Goal: Transaction & Acquisition: Purchase product/service

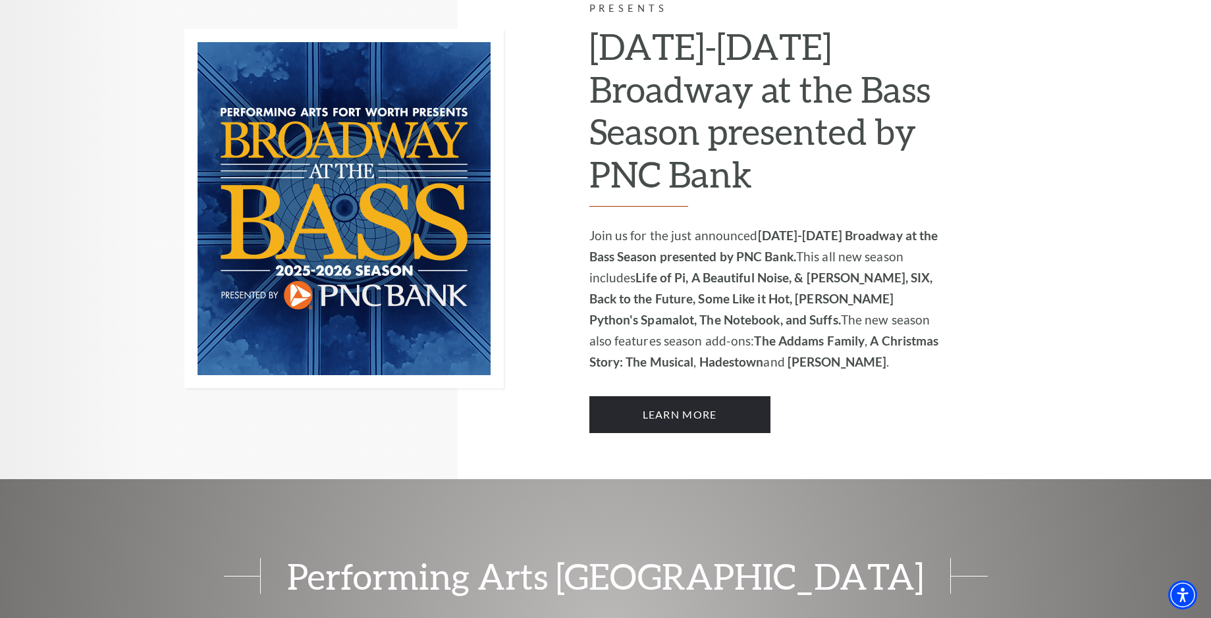
scroll to position [1186, 0]
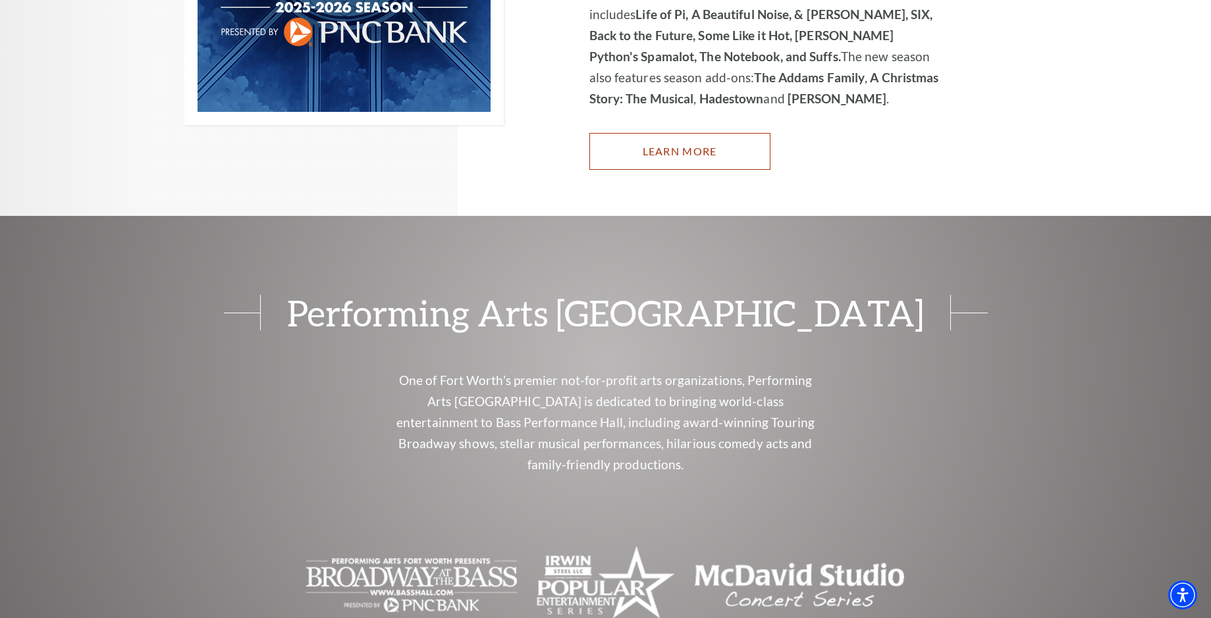
click at [690, 133] on link "Learn More" at bounding box center [679, 151] width 181 height 37
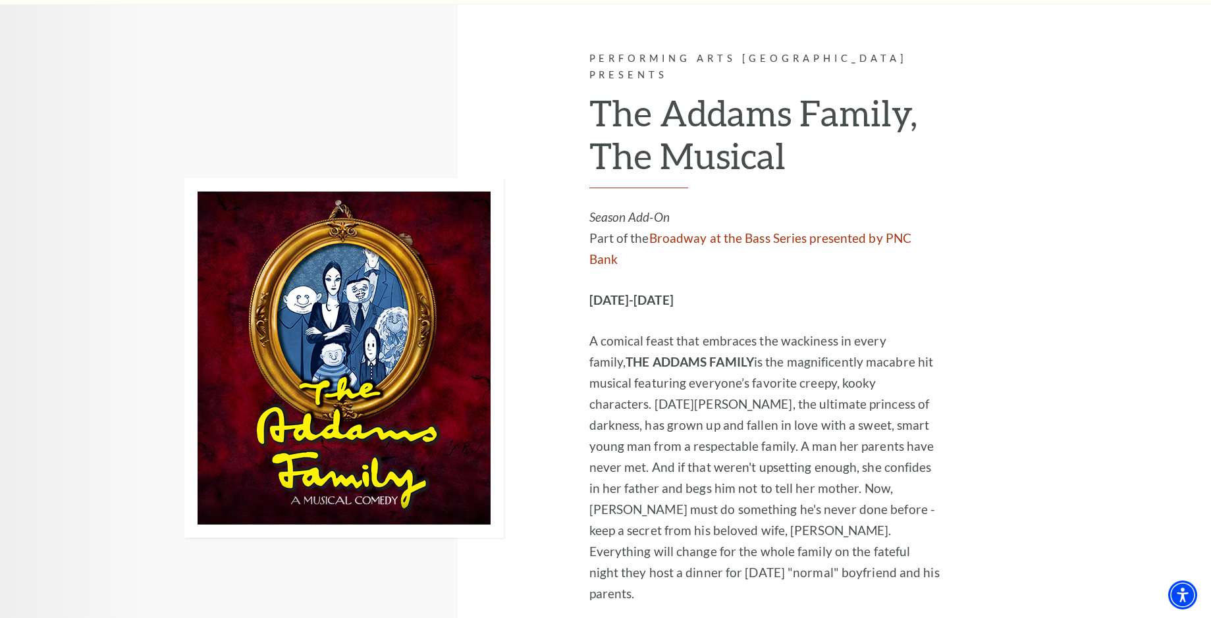
scroll to position [2635, 0]
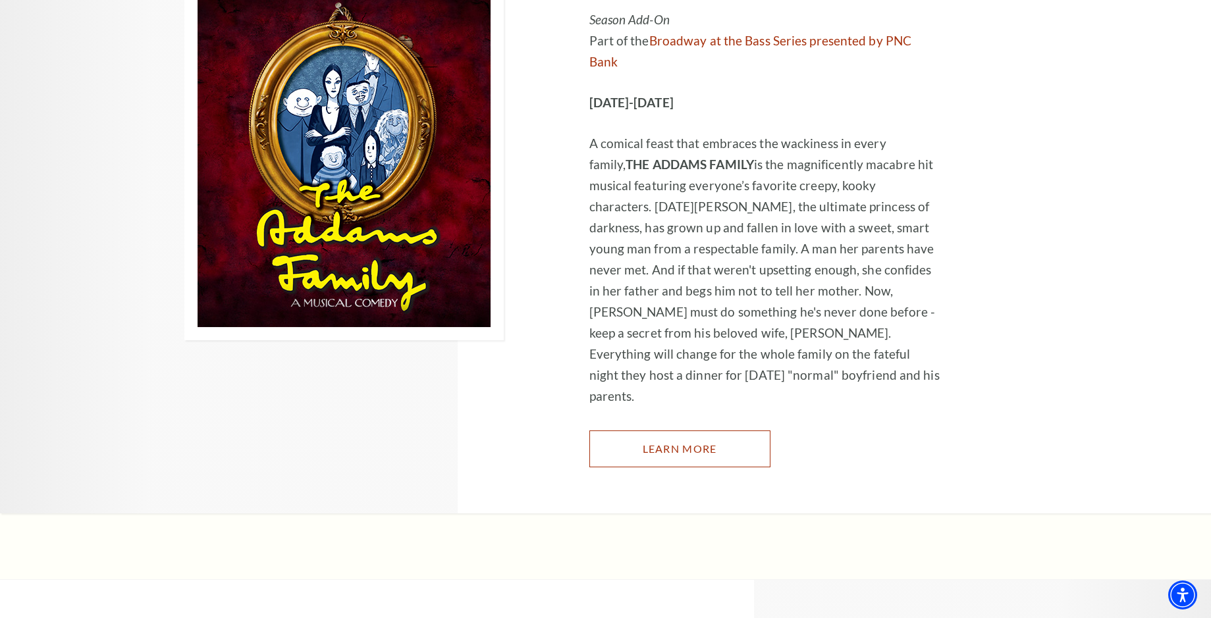
click at [670, 431] on link "Learn More" at bounding box center [679, 449] width 181 height 37
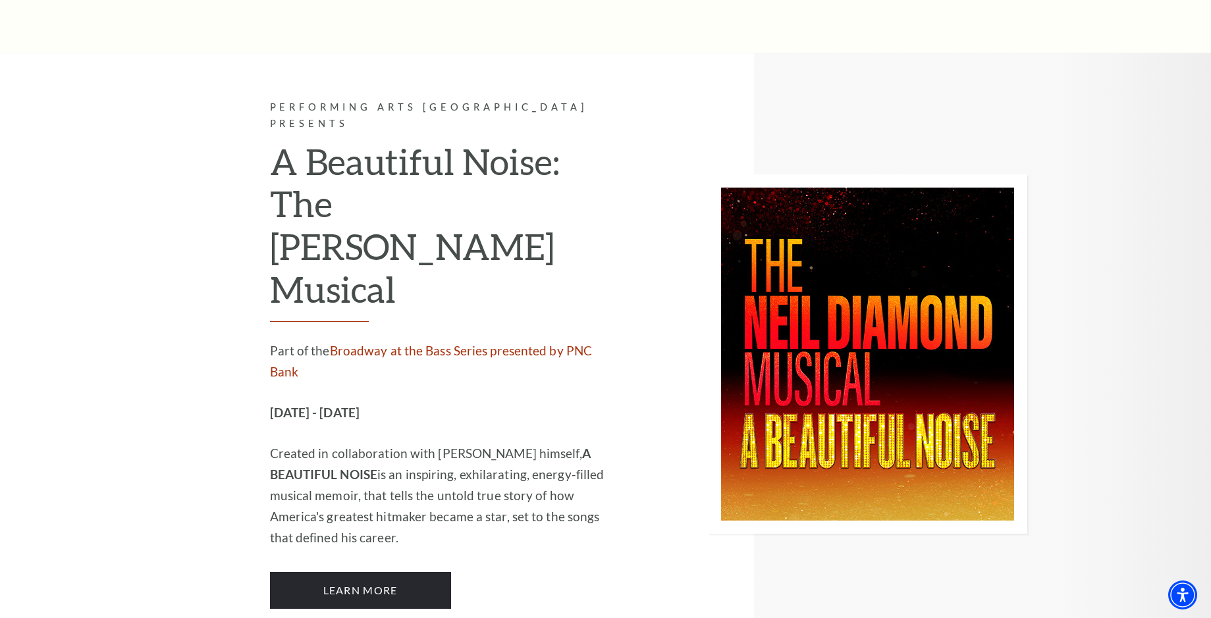
scroll to position [3030, 0]
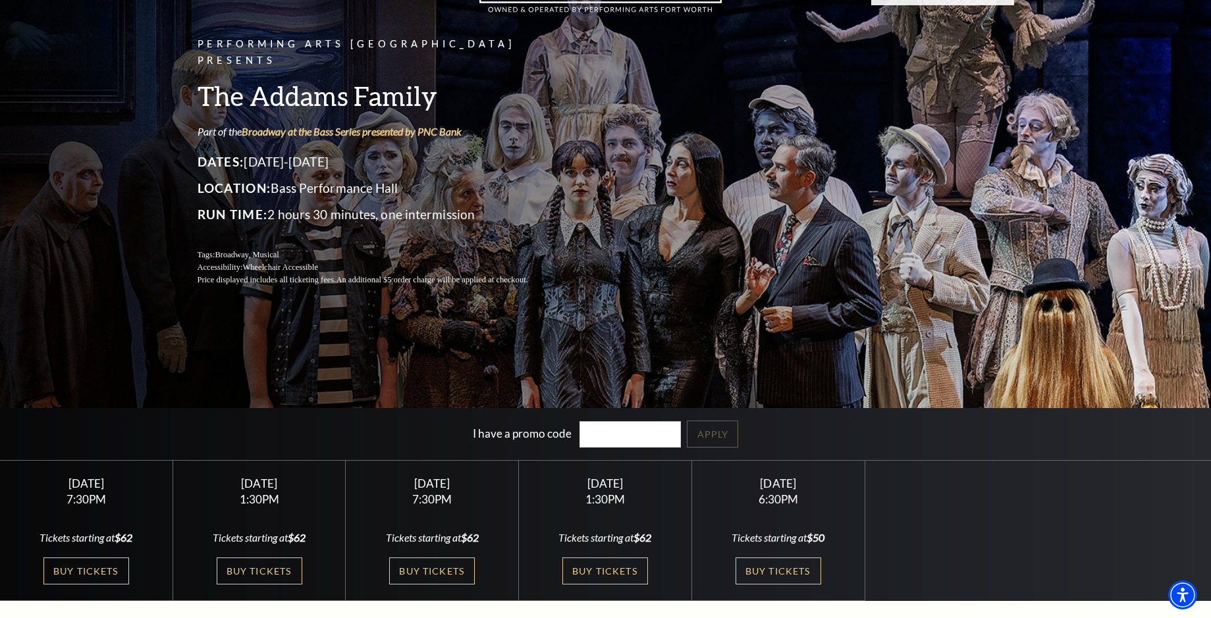
scroll to position [198, 0]
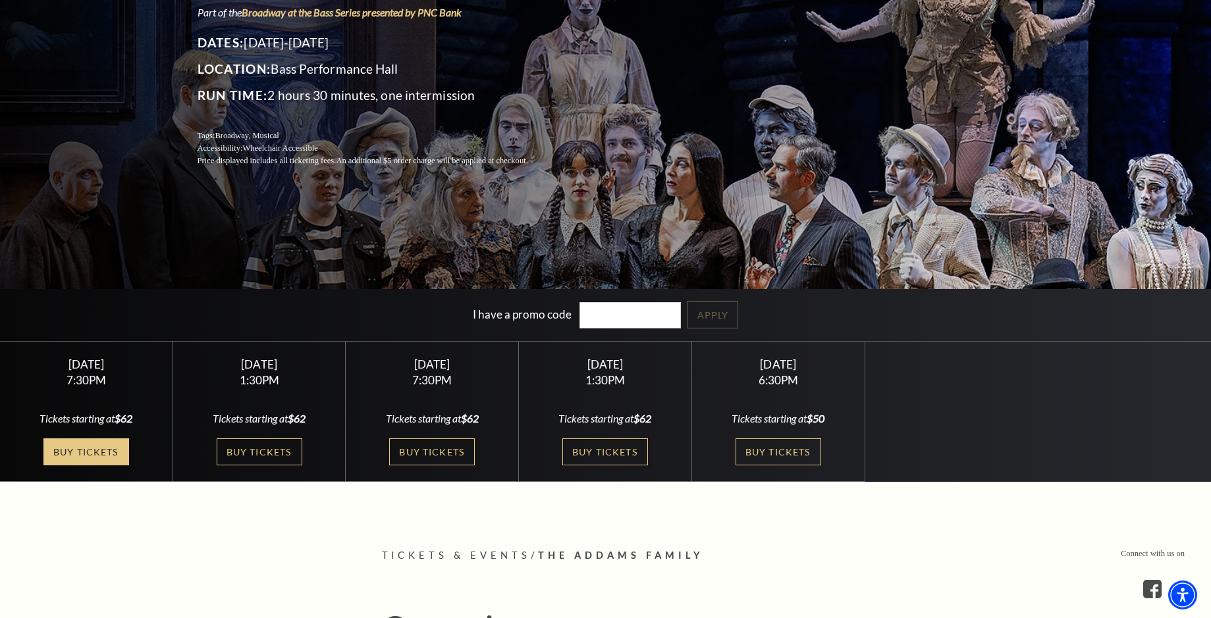
click at [74, 449] on link "Buy Tickets" at bounding box center [86, 452] width 86 height 27
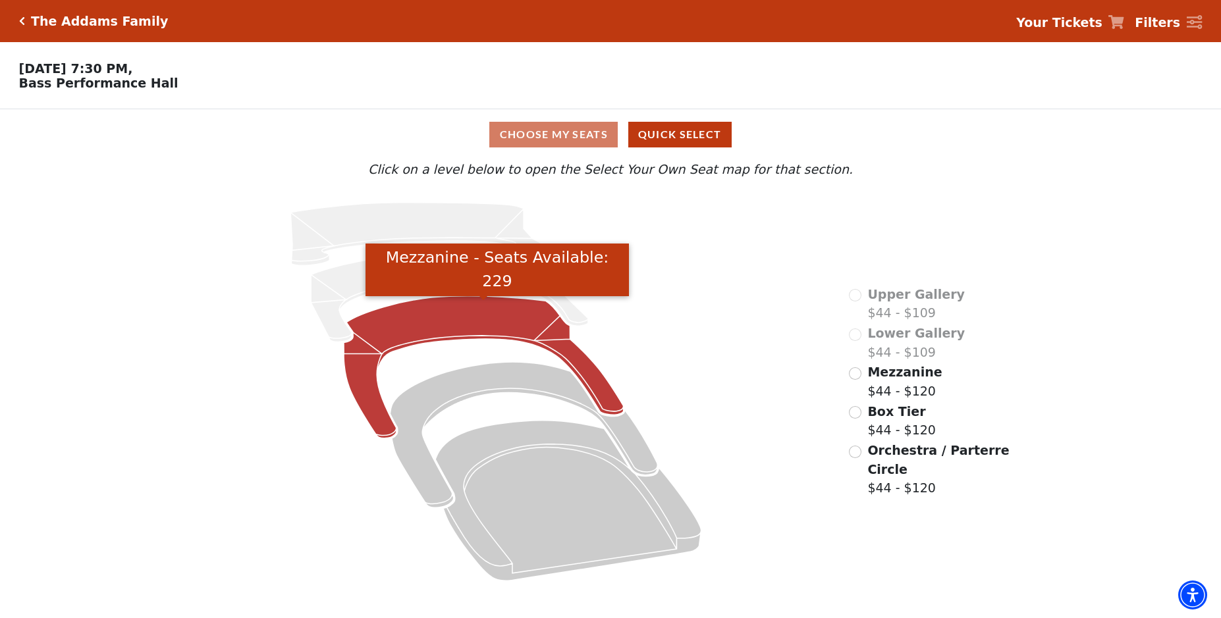
click at [472, 333] on icon "Mezzanine - Seats Available: 229" at bounding box center [484, 367] width 280 height 142
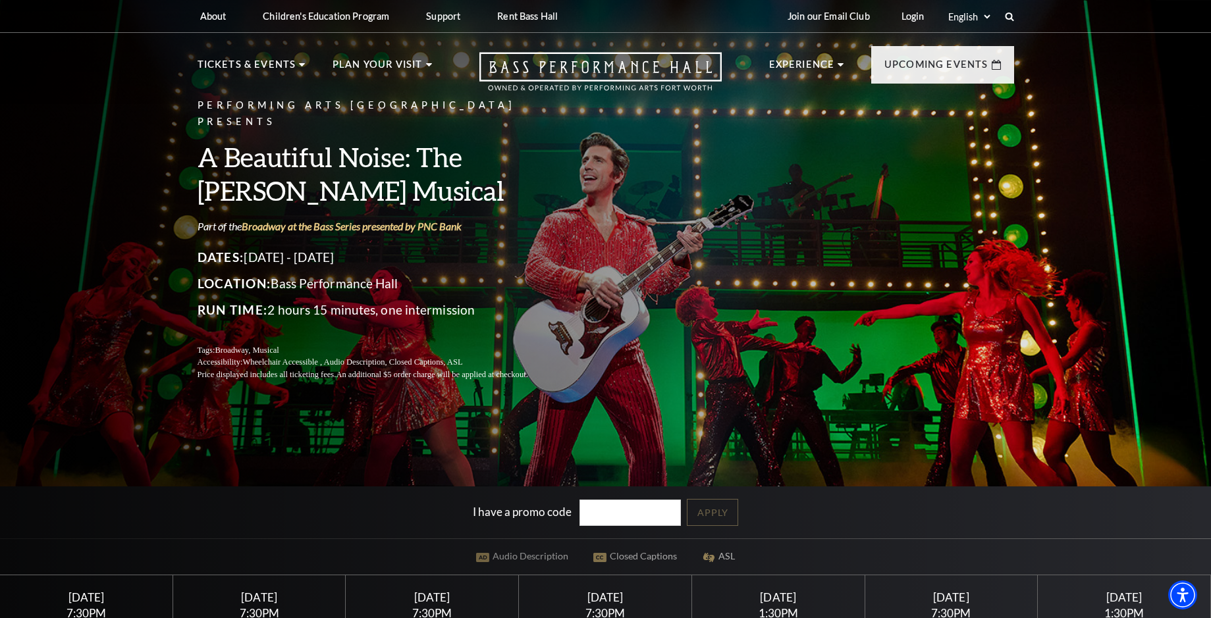
scroll to position [263, 0]
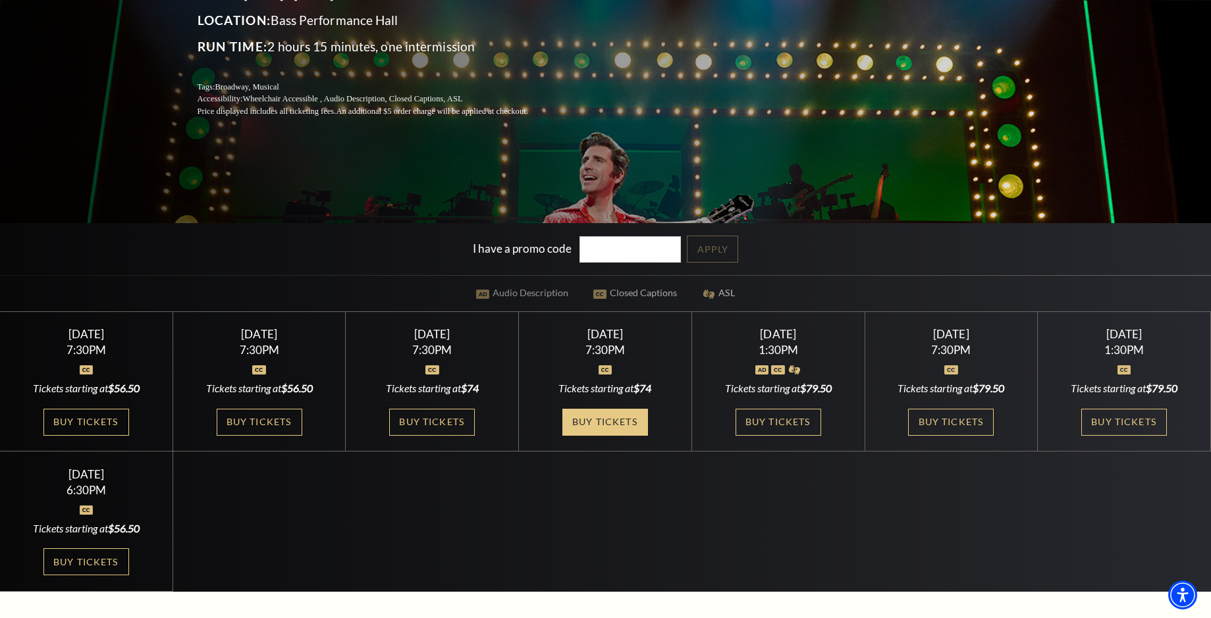
click at [582, 424] on link "Buy Tickets" at bounding box center [605, 422] width 86 height 27
click at [592, 418] on link "Buy Tickets" at bounding box center [605, 422] width 86 height 27
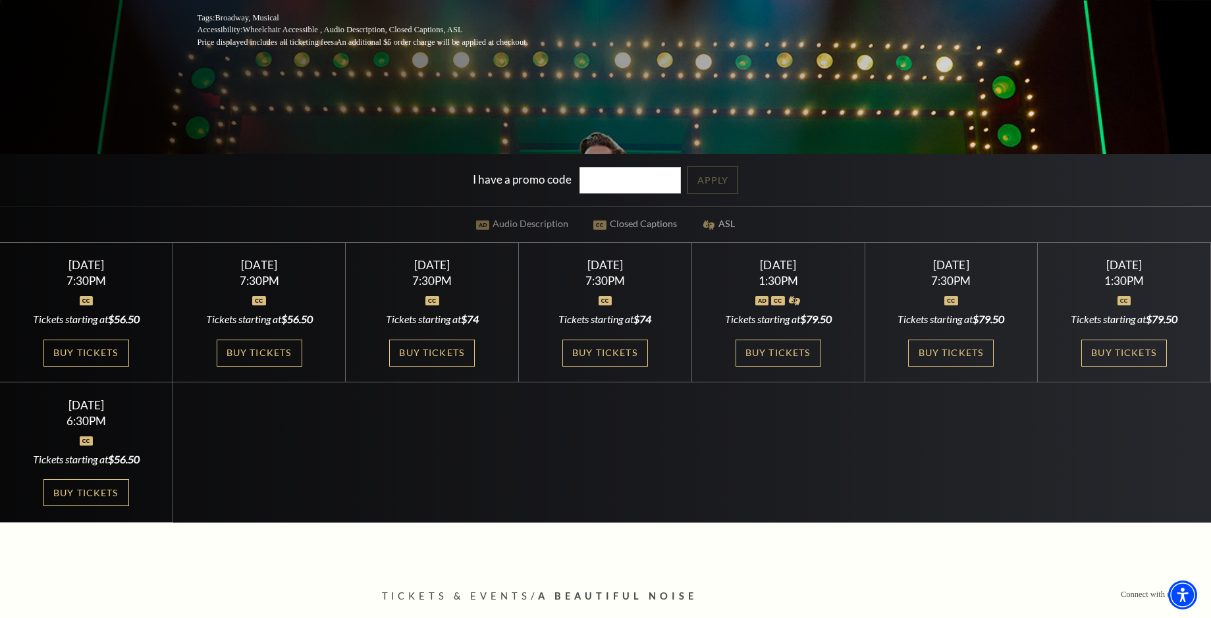
scroll to position [395, 0]
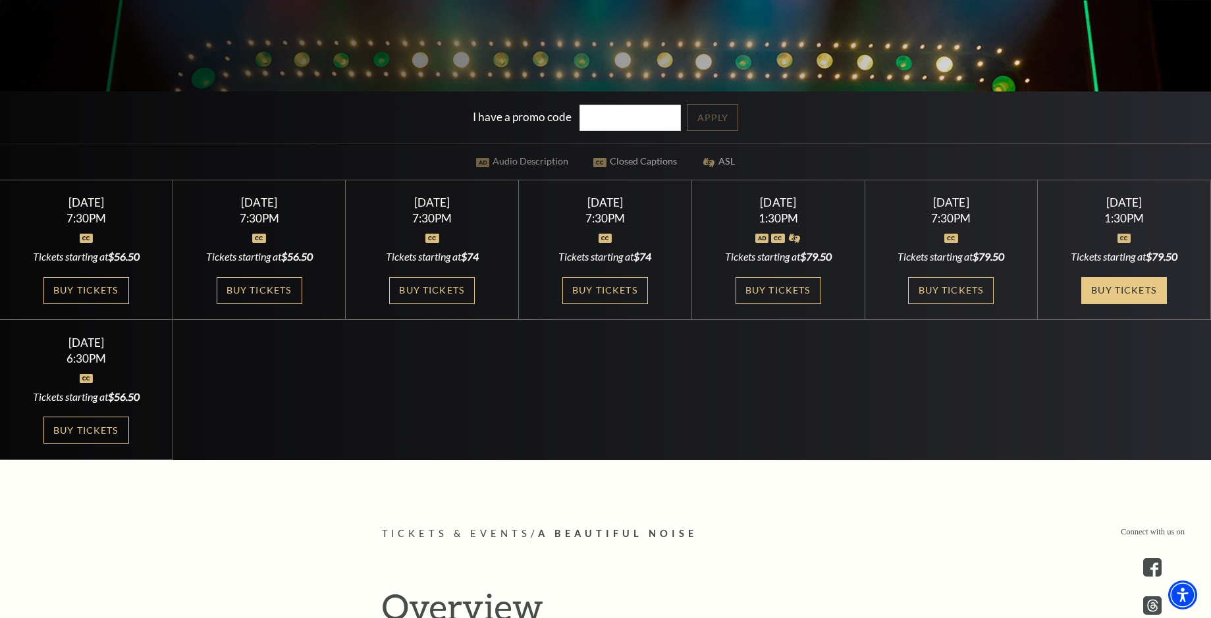
click at [1135, 281] on link "Buy Tickets" at bounding box center [1124, 290] width 86 height 27
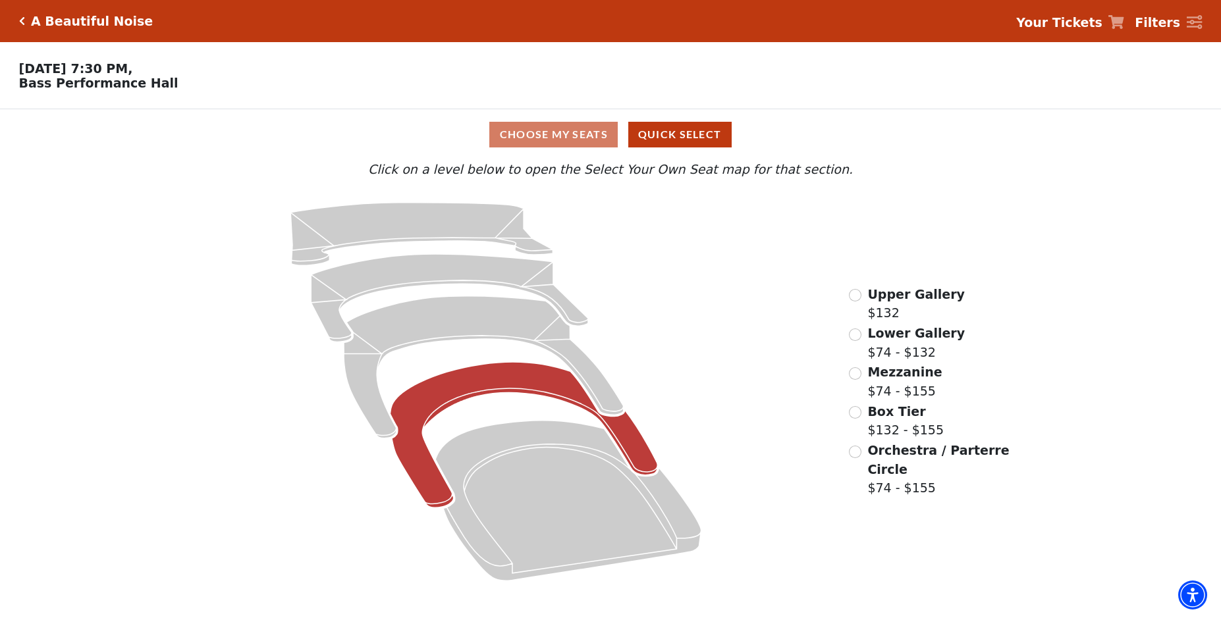
click at [524, 393] on icon at bounding box center [524, 435] width 267 height 146
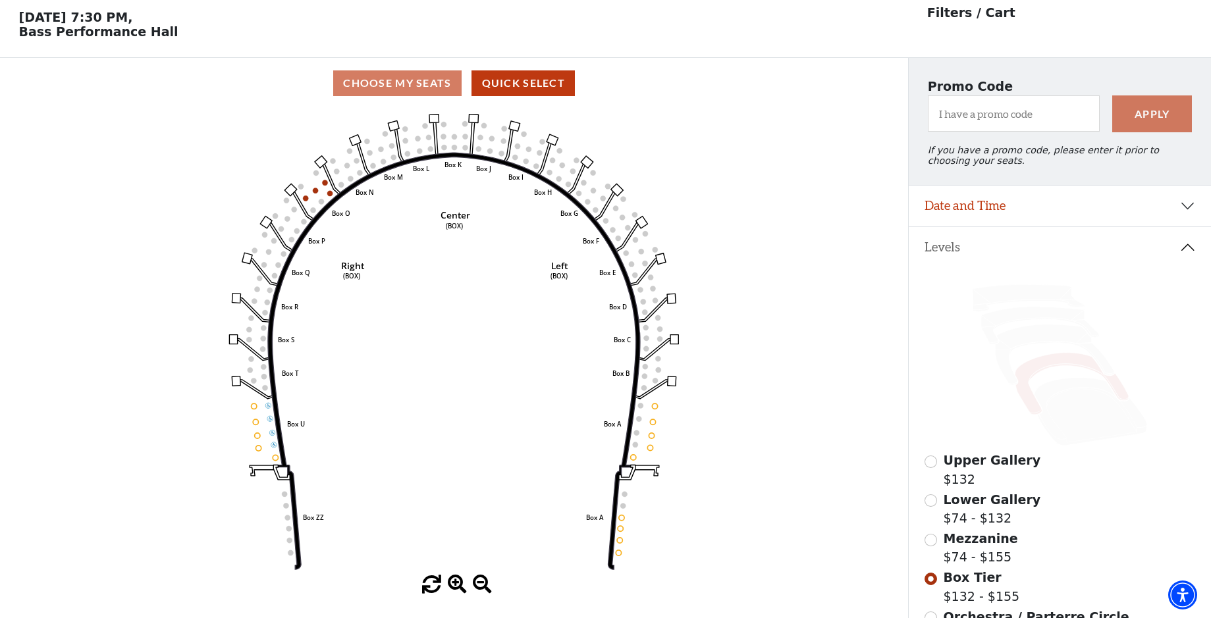
scroll to position [61, 0]
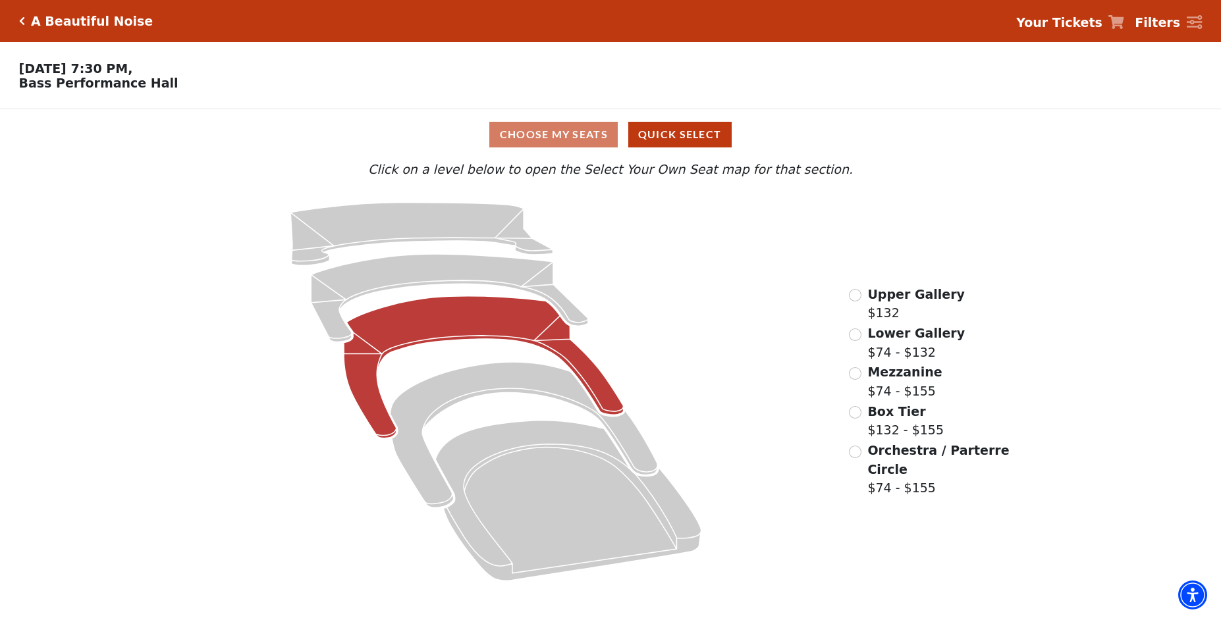
click at [483, 313] on icon at bounding box center [484, 367] width 280 height 142
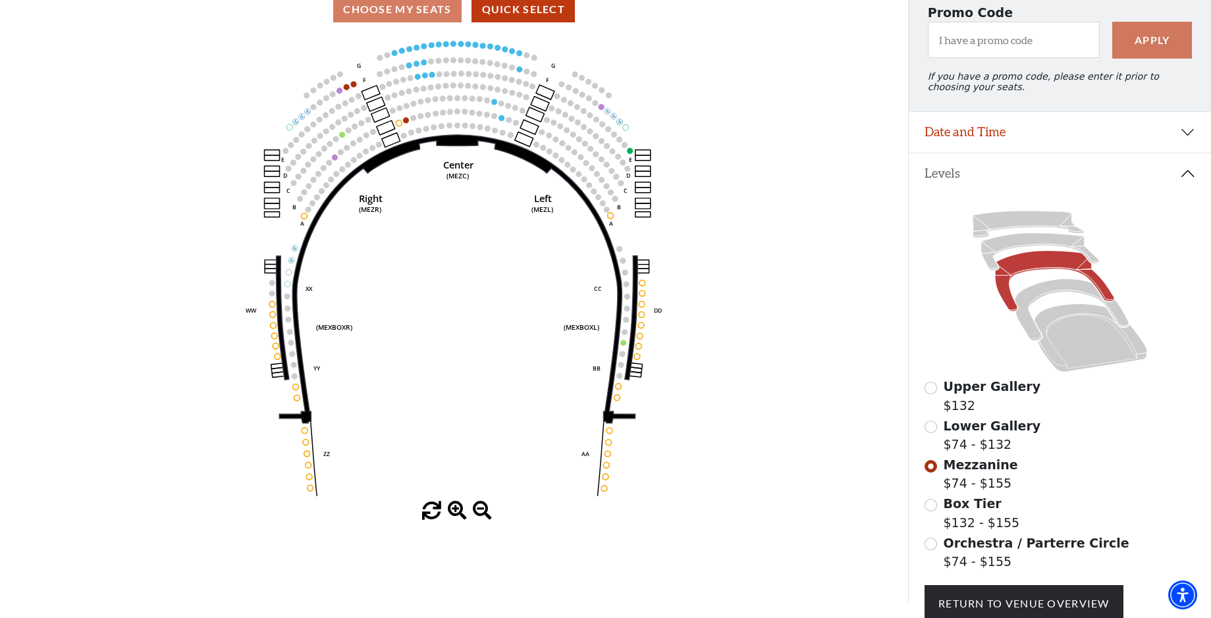
scroll to position [61, 0]
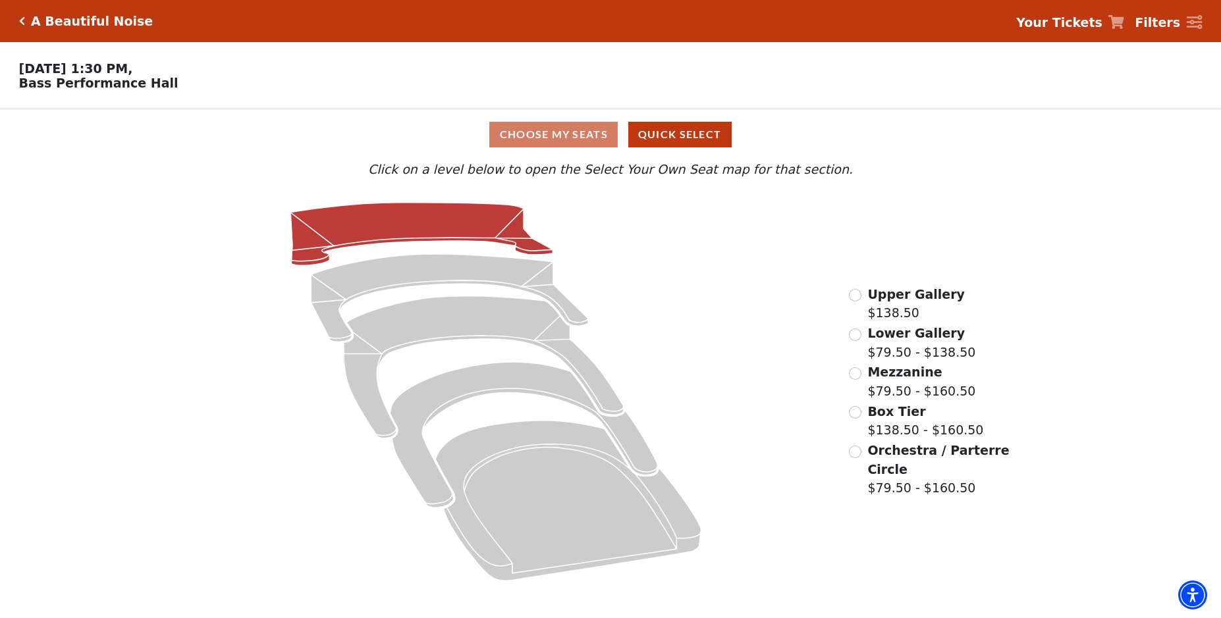
click at [404, 244] on icon at bounding box center [421, 234] width 262 height 63
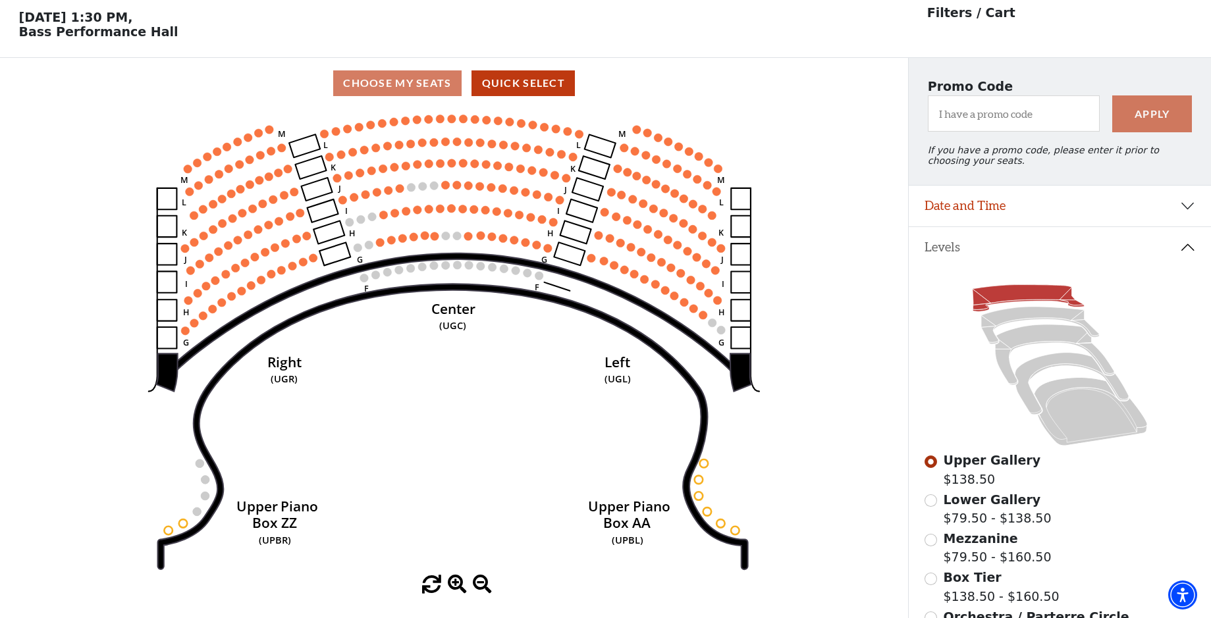
scroll to position [61, 0]
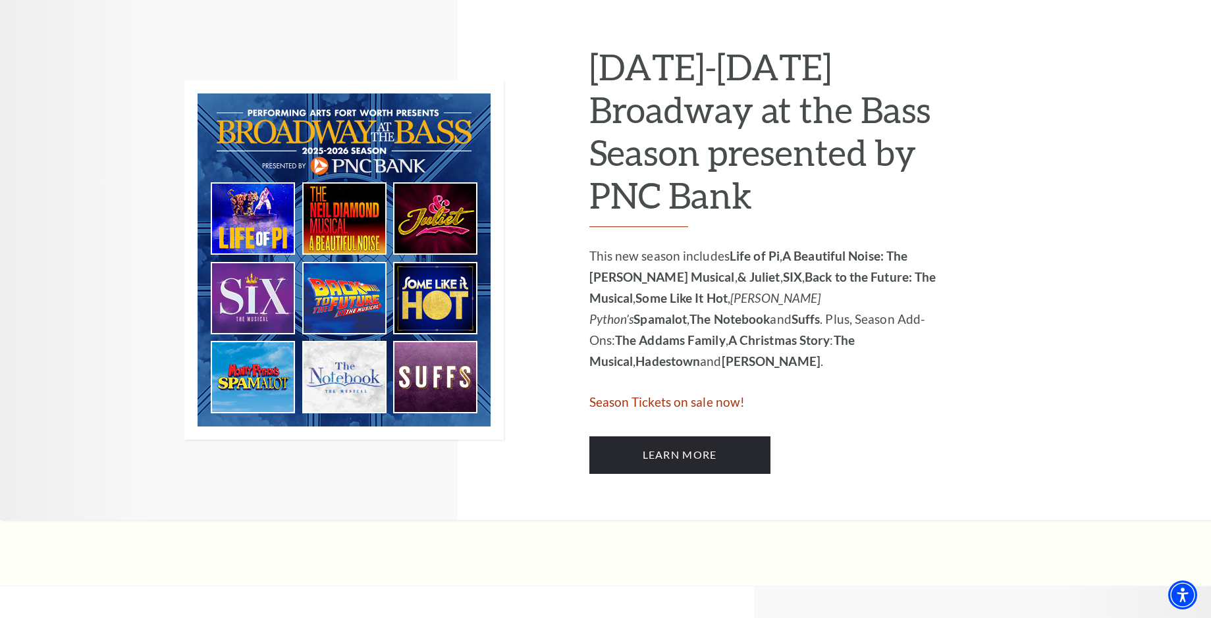
scroll to position [659, 0]
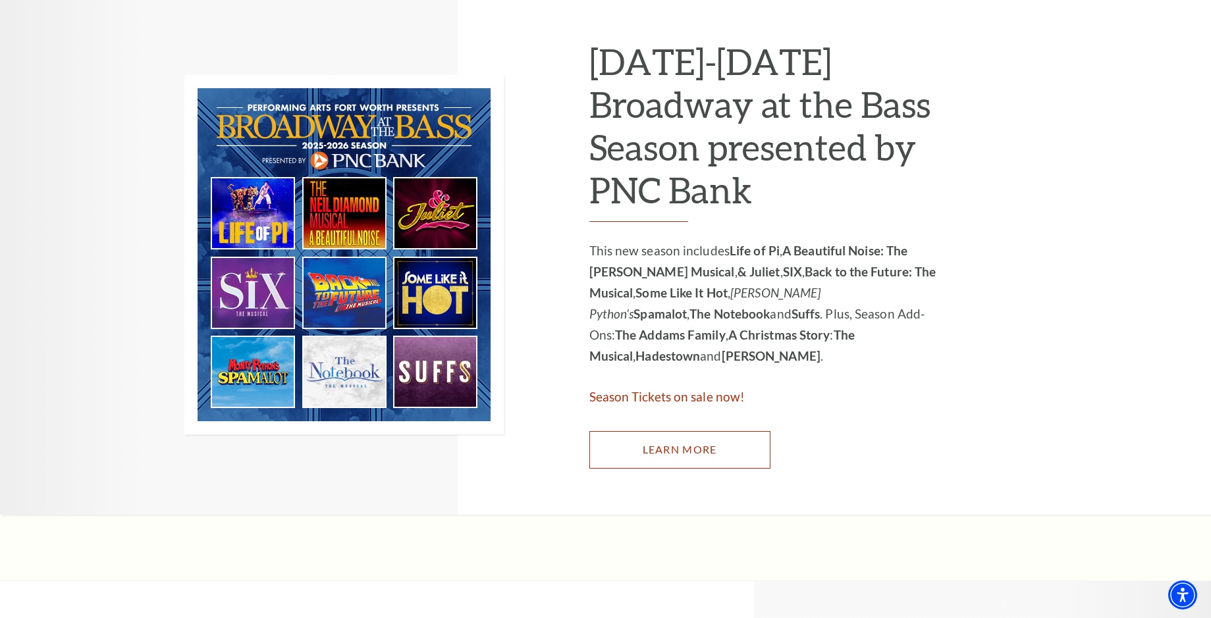
click at [655, 438] on link "Learn More" at bounding box center [679, 449] width 181 height 37
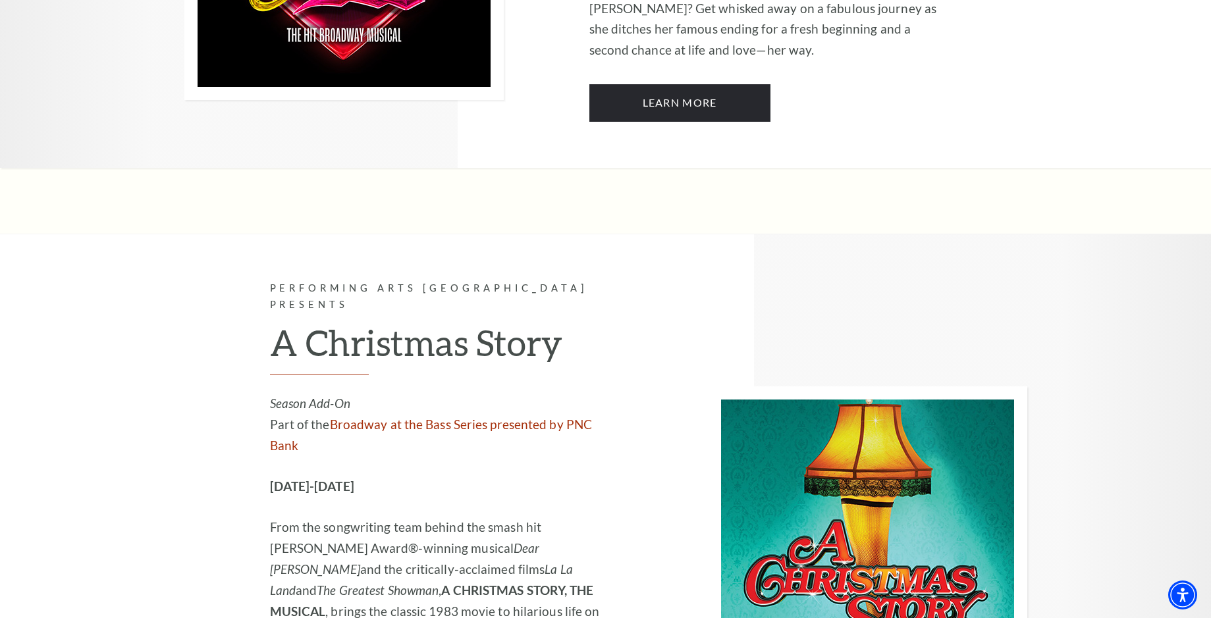
scroll to position [4215, 0]
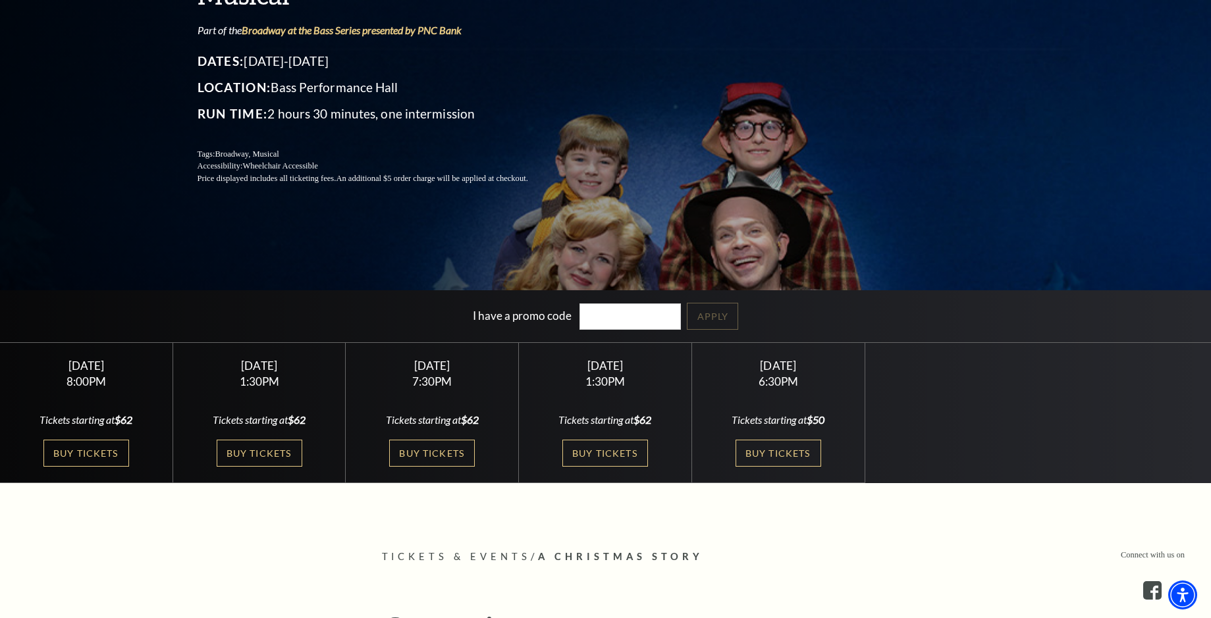
scroll to position [263, 0]
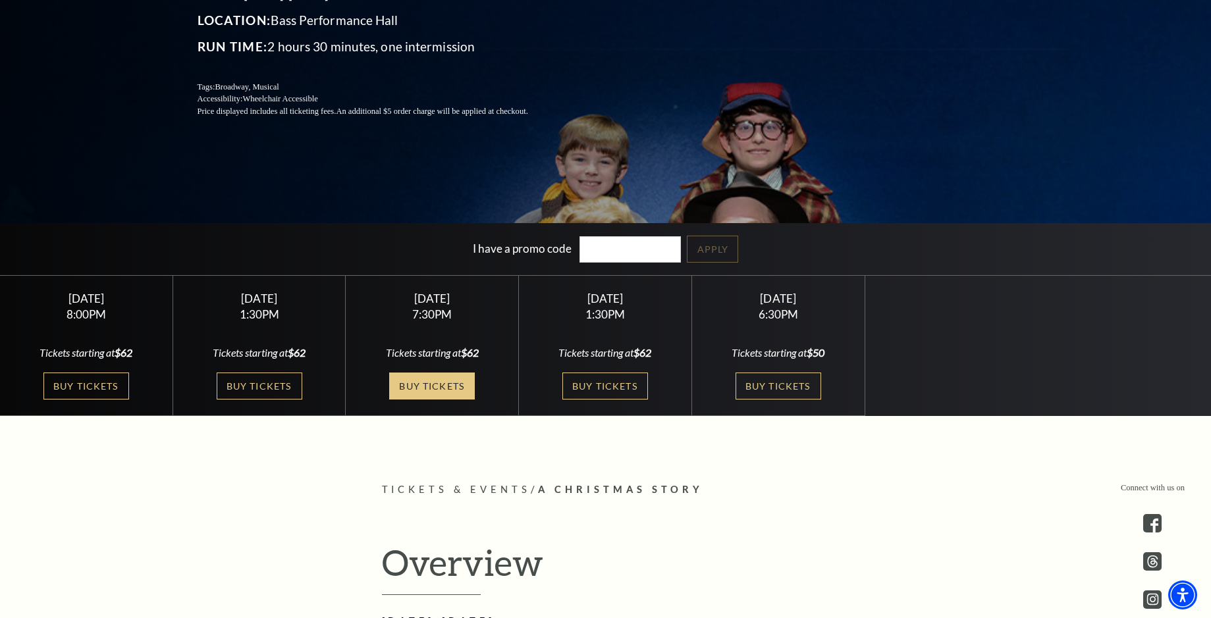
click at [449, 386] on link "Buy Tickets" at bounding box center [432, 386] width 86 height 27
click at [769, 379] on link "Buy Tickets" at bounding box center [779, 386] width 86 height 27
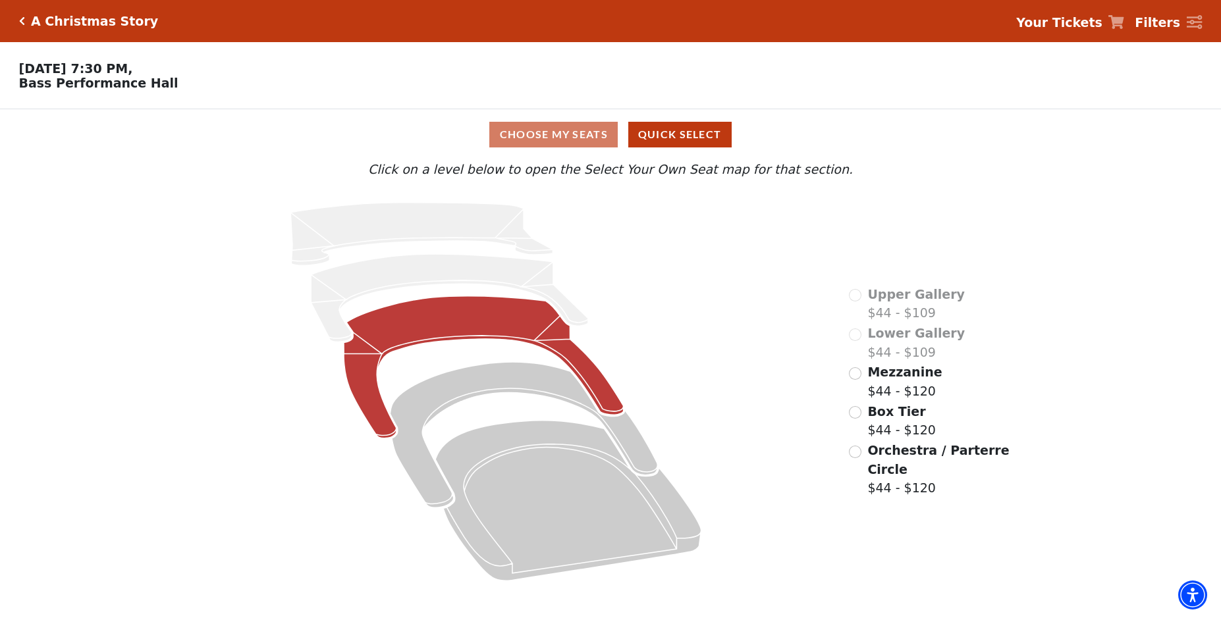
click at [442, 331] on icon at bounding box center [484, 367] width 280 height 142
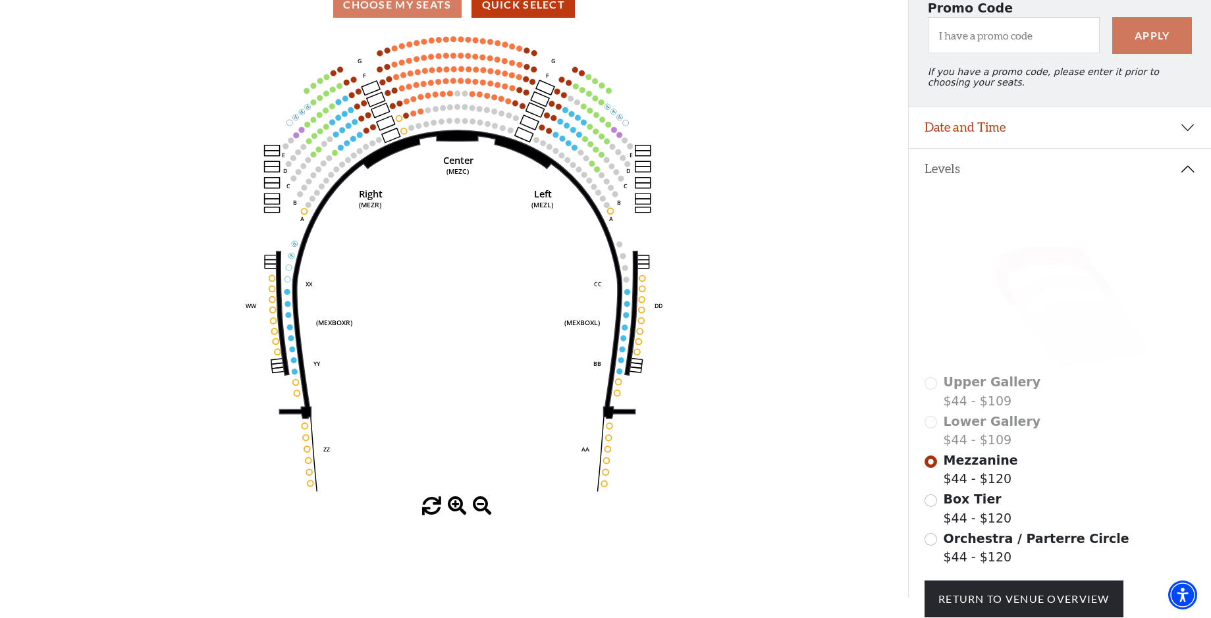
scroll to position [193, 0]
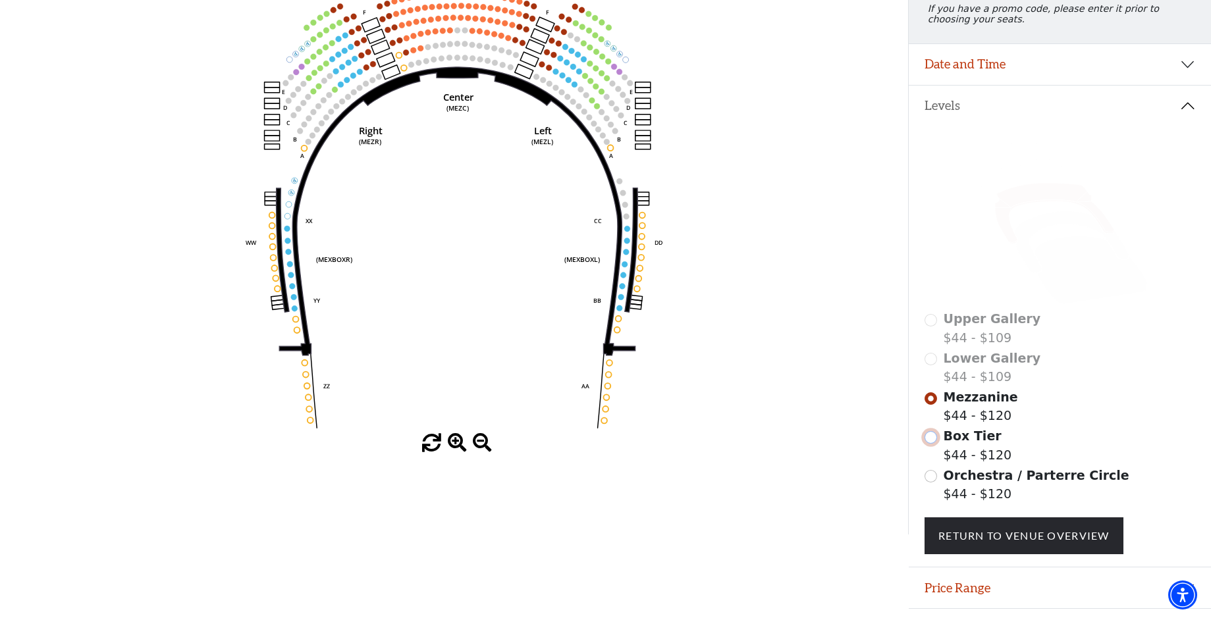
click at [931, 444] on input "Box Tier$44 - $120\a" at bounding box center [931, 437] width 13 height 13
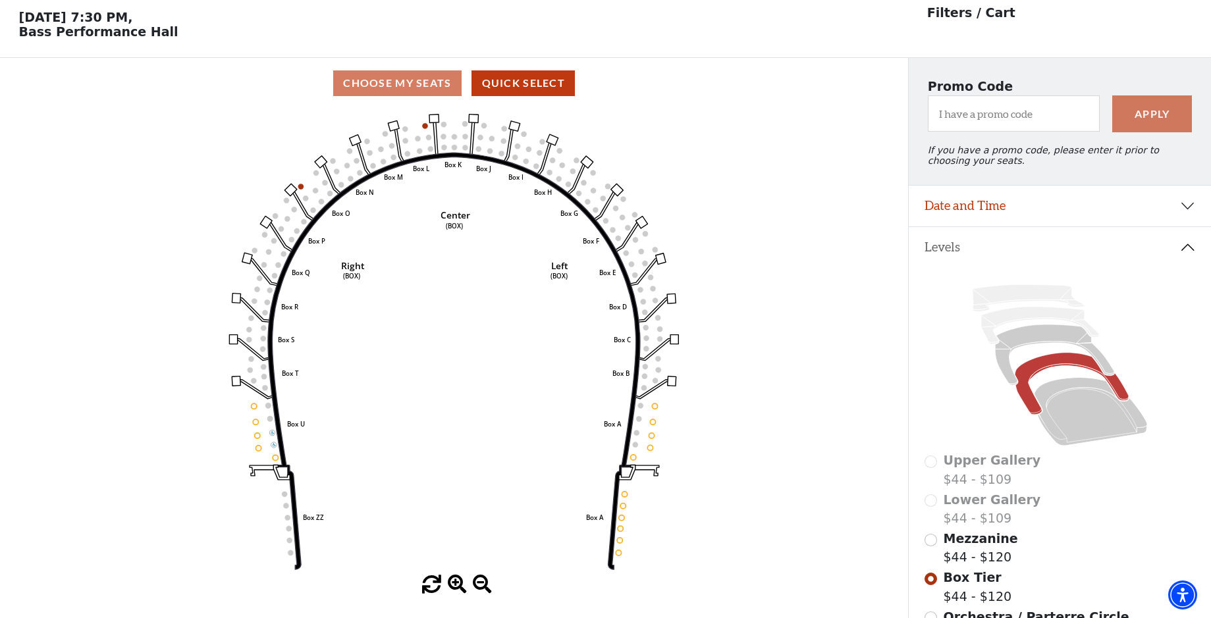
scroll to position [61, 0]
